Goal: Task Accomplishment & Management: Manage account settings

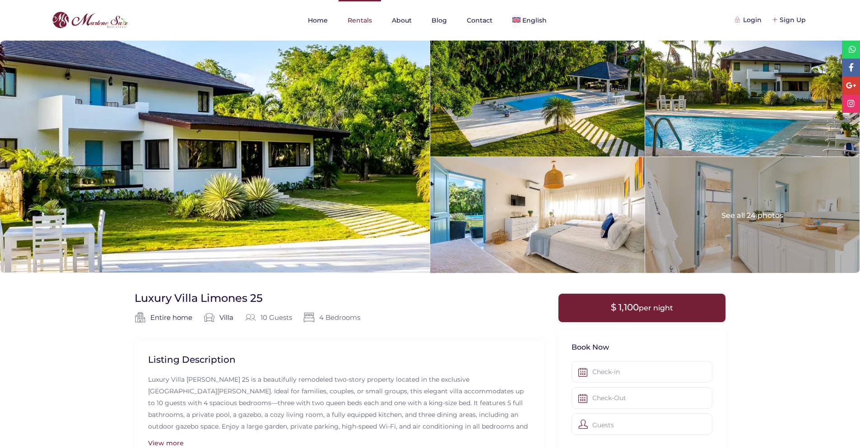
click at [363, 20] on link "Rentals" at bounding box center [360, 20] width 42 height 41
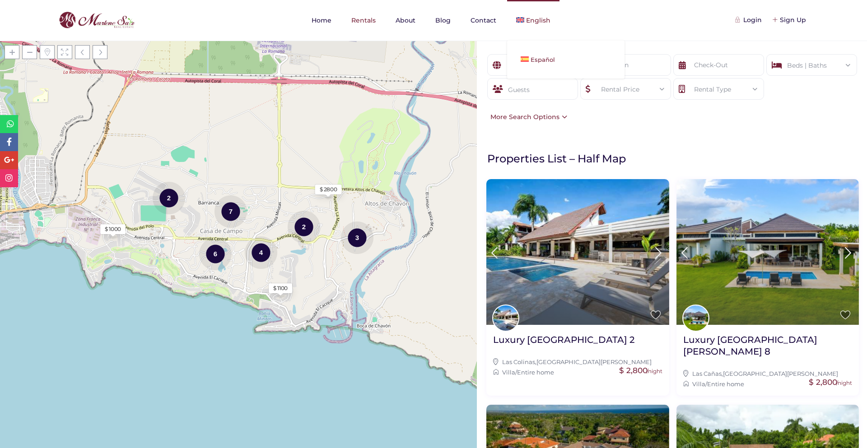
click at [529, 59] on link "Español" at bounding box center [565, 60] width 117 height 20
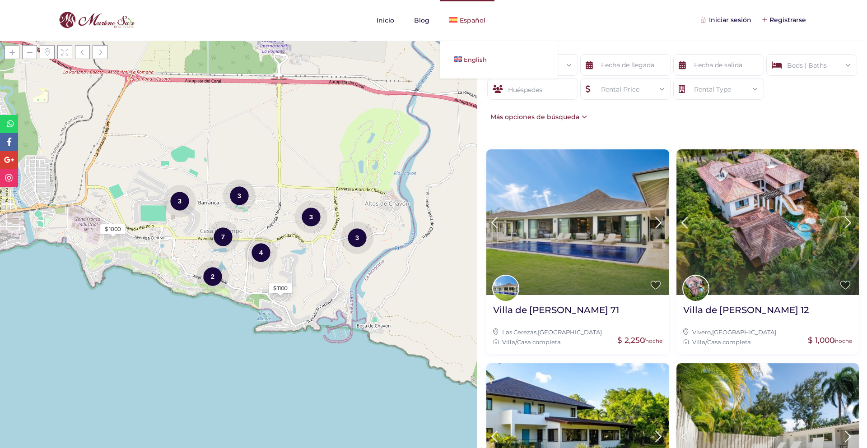
click at [474, 62] on span "English" at bounding box center [475, 59] width 23 height 7
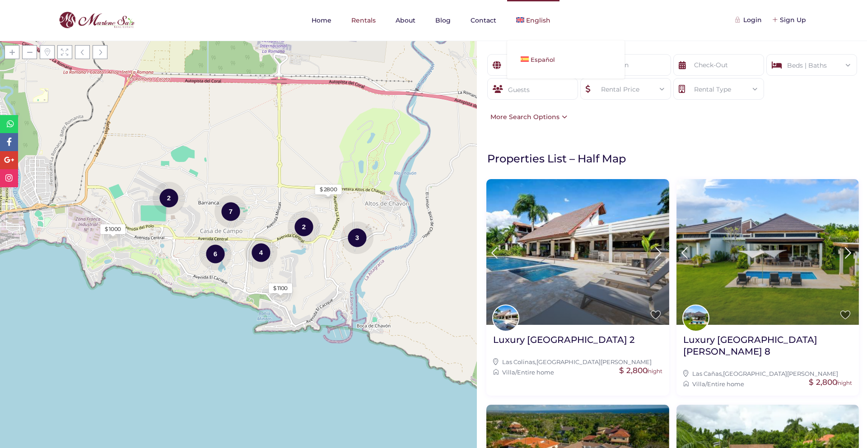
click at [529, 62] on link "Español" at bounding box center [565, 60] width 117 height 20
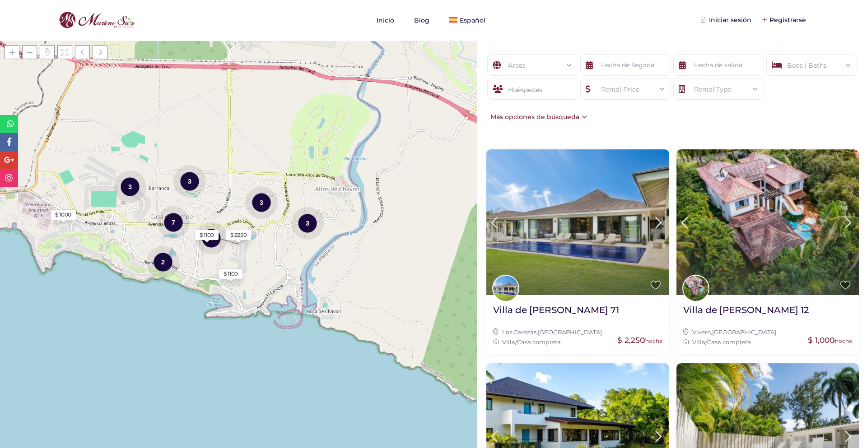
click at [527, 68] on div "Areas" at bounding box center [532, 66] width 76 height 22
click at [633, 65] on input "text" at bounding box center [625, 65] width 91 height 22
click at [574, 40] on nav "Inicio Blog Español English" at bounding box center [433, 20] width 790 height 41
click at [538, 66] on div "Areas" at bounding box center [532, 66] width 76 height 22
click at [538, 45] on div "Areas Todas las areas Beds | Baths Dormitorios 1 2 3 4 5 6+ Baños 1 2 3 4 5 6+ …" at bounding box center [672, 88] width 390 height 95
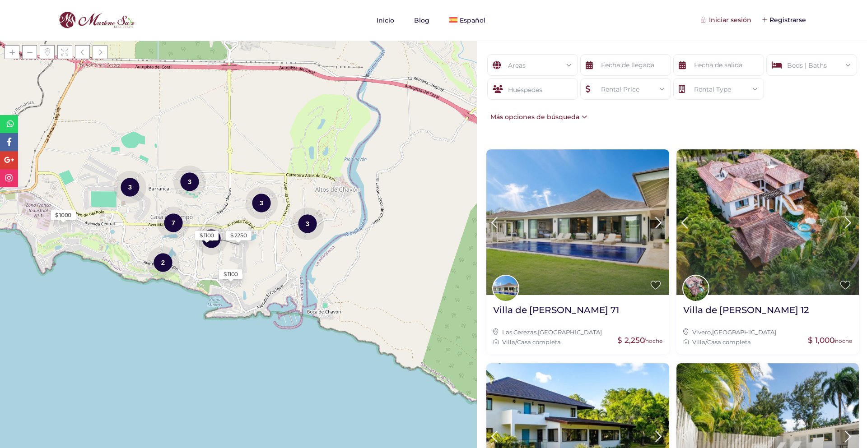
click at [743, 20] on div "Iniciar sesión" at bounding box center [726, 20] width 49 height 10
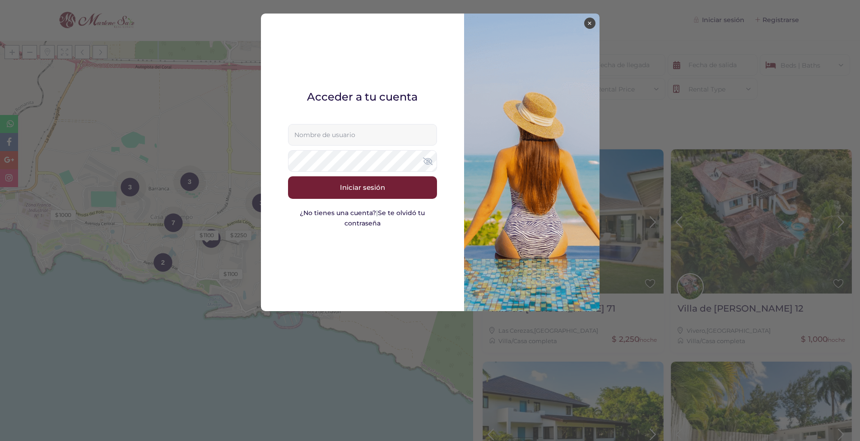
click at [344, 135] on input "text" at bounding box center [362, 135] width 149 height 22
paste input "[PERSON_NAME][EMAIL_ADDRESS][DOMAIN_NAME]"
type input "[PERSON_NAME][EMAIL_ADDRESS][DOMAIN_NAME]"
click at [369, 186] on button "Iniciar sesión" at bounding box center [362, 188] width 149 height 23
